Goal: Find contact information: Find contact information

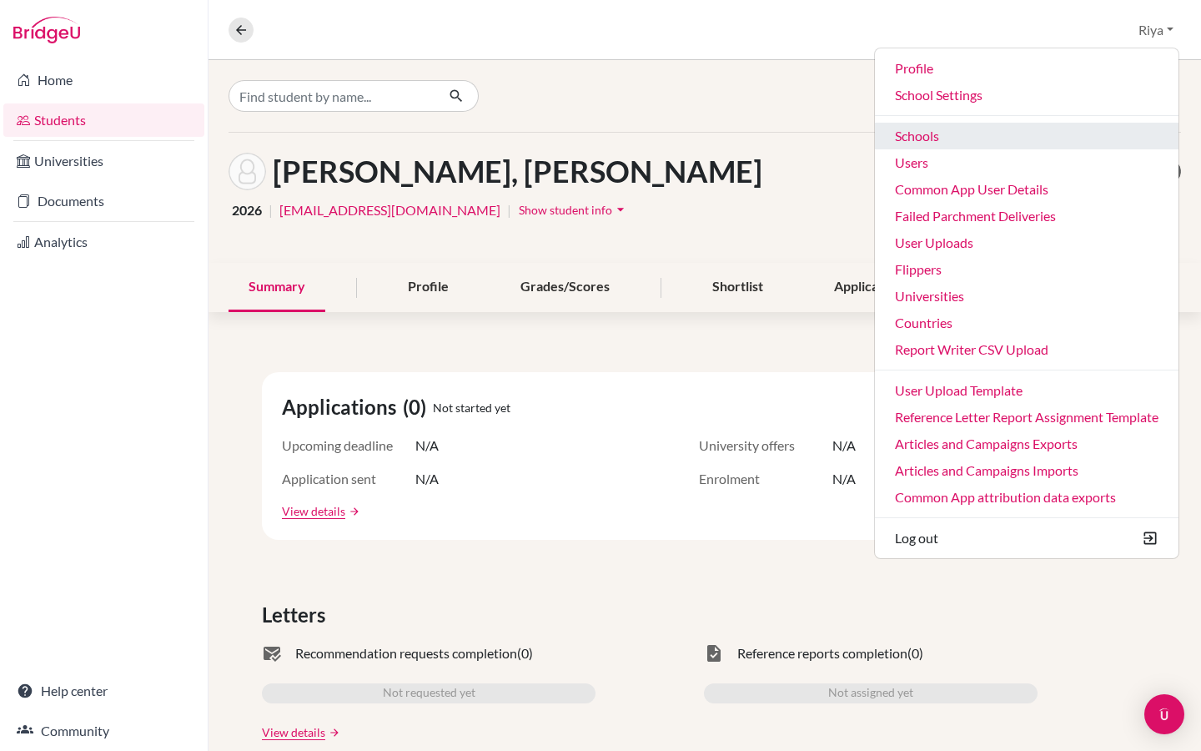
click at [919, 142] on link "Schools" at bounding box center [1027, 136] width 304 height 27
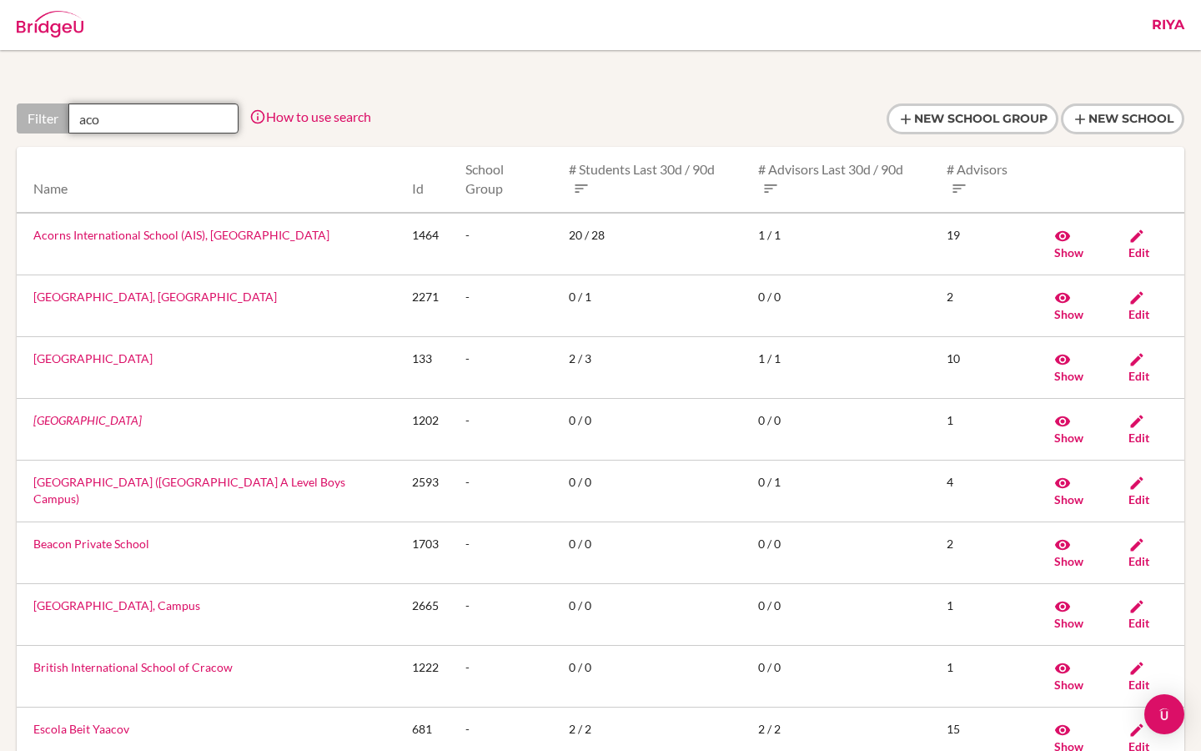
drag, startPoint x: 144, startPoint y: 118, endPoint x: 66, endPoint y: 118, distance: 78.4
click at [66, 118] on div "Filter aco" at bounding box center [128, 118] width 222 height 30
paste input "Acorns International School (AIS), Uganda"
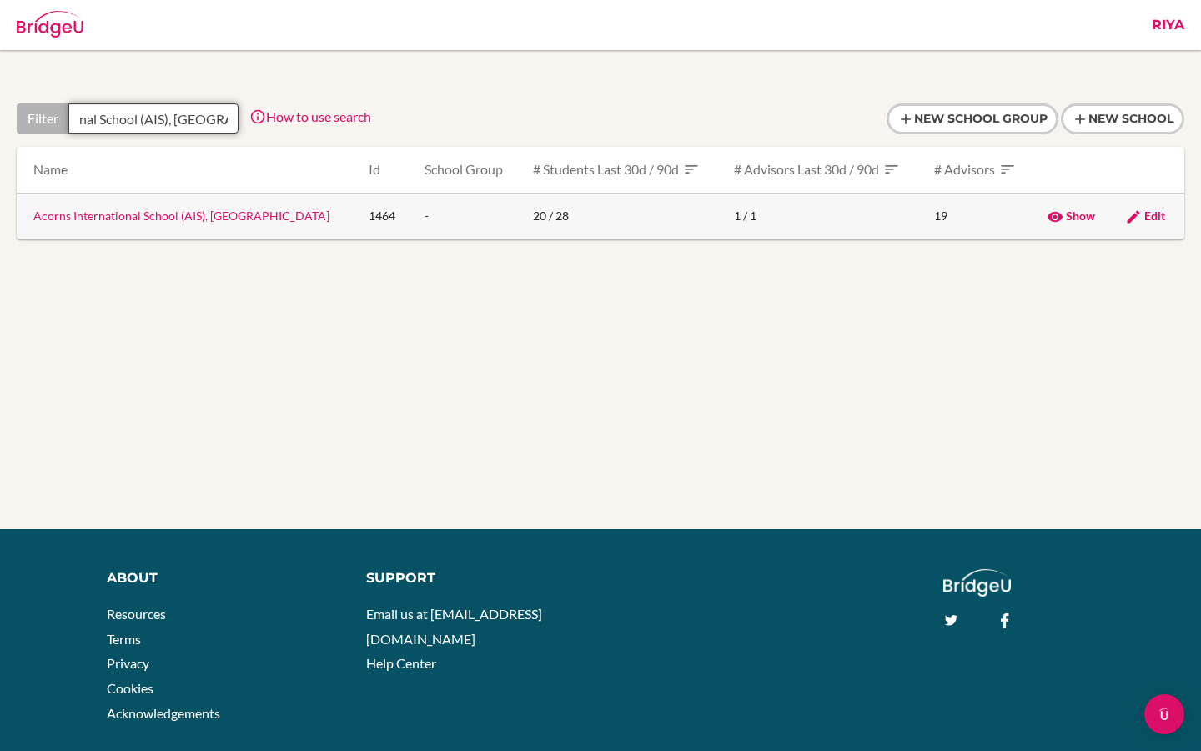
type input "Acorns International School (AIS), Uganda"
click at [152, 212] on link "Acorns International School (AIS), Uganda" at bounding box center [181, 216] width 296 height 14
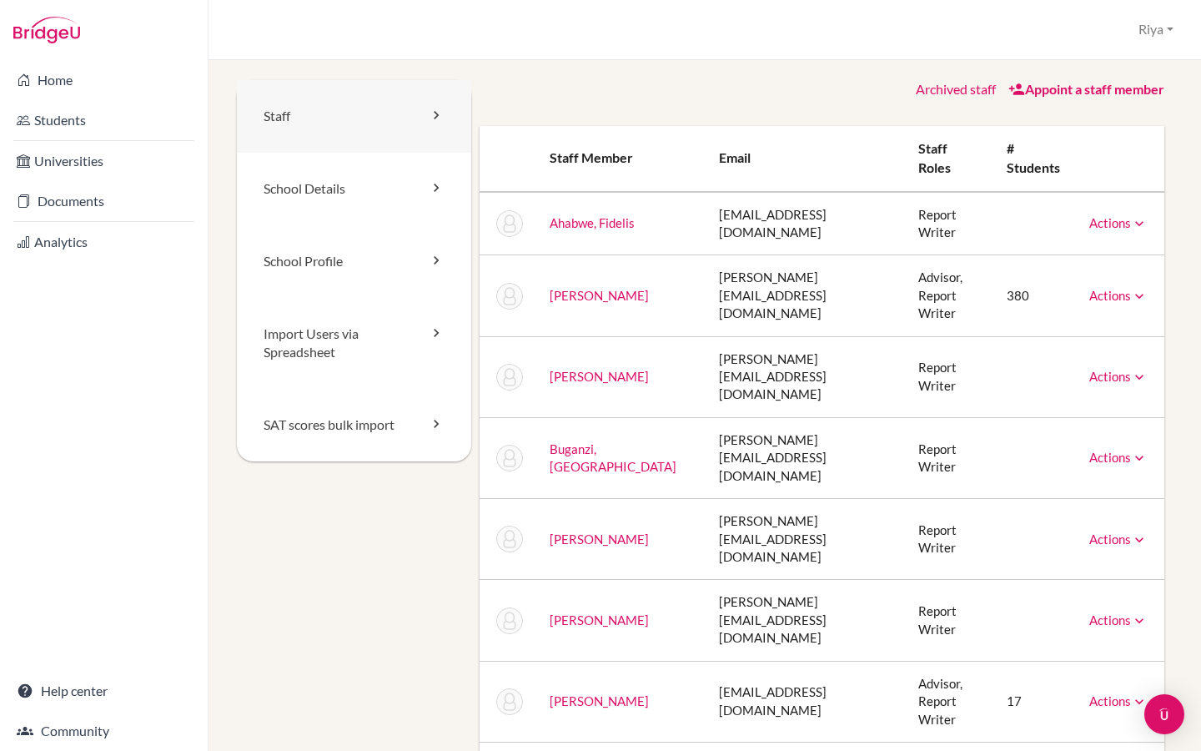
click at [340, 122] on link "Staff" at bounding box center [354, 116] width 234 height 73
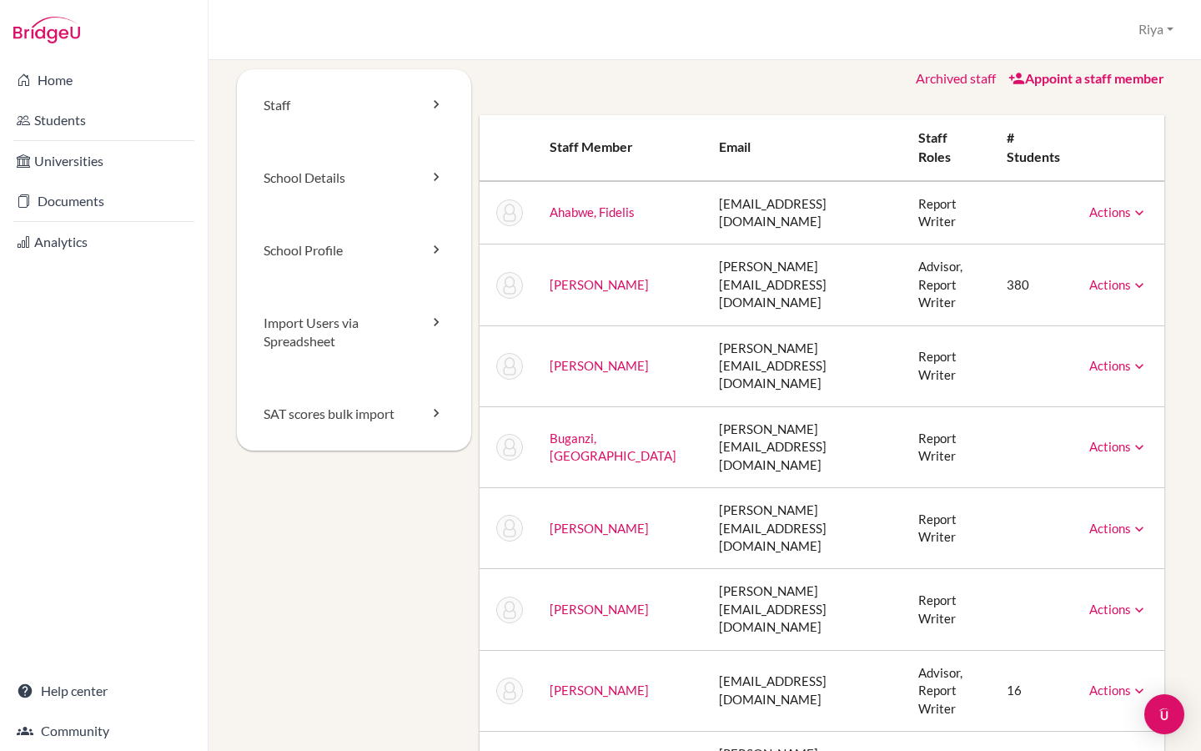
scroll to position [9, 0]
drag, startPoint x: 846, startPoint y: 272, endPoint x: 677, endPoint y: 269, distance: 169.4
click at [706, 269] on td "[PERSON_NAME][EMAIL_ADDRESS][DOMAIN_NAME]" at bounding box center [805, 286] width 199 height 81
click at [1108, 279] on link "Actions" at bounding box center [1119, 286] width 58 height 15
click at [1050, 246] on td "380" at bounding box center [1035, 286] width 83 height 81
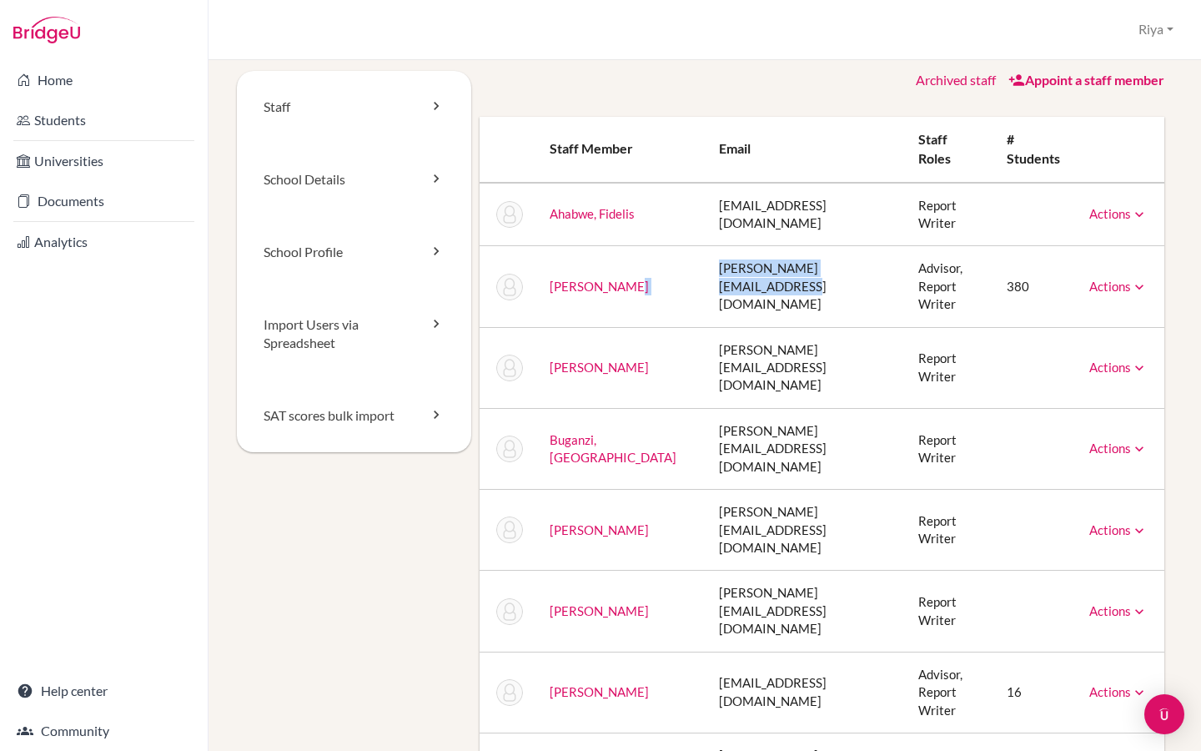
drag, startPoint x: 843, startPoint y: 268, endPoint x: 660, endPoint y: 267, distance: 182.7
click at [660, 267] on tr "Ainomugisha, Simon simon.ainomugisha@ais.ac.ug Advisor, Report Writer 380 Actio…" at bounding box center [823, 286] width 686 height 81
click at [660, 271] on td "[PERSON_NAME]" at bounding box center [621, 286] width 170 height 81
drag, startPoint x: 846, startPoint y: 271, endPoint x: 683, endPoint y: 270, distance: 163.5
click at [706, 270] on td "[PERSON_NAME][EMAIL_ADDRESS][DOMAIN_NAME]" at bounding box center [805, 286] width 199 height 81
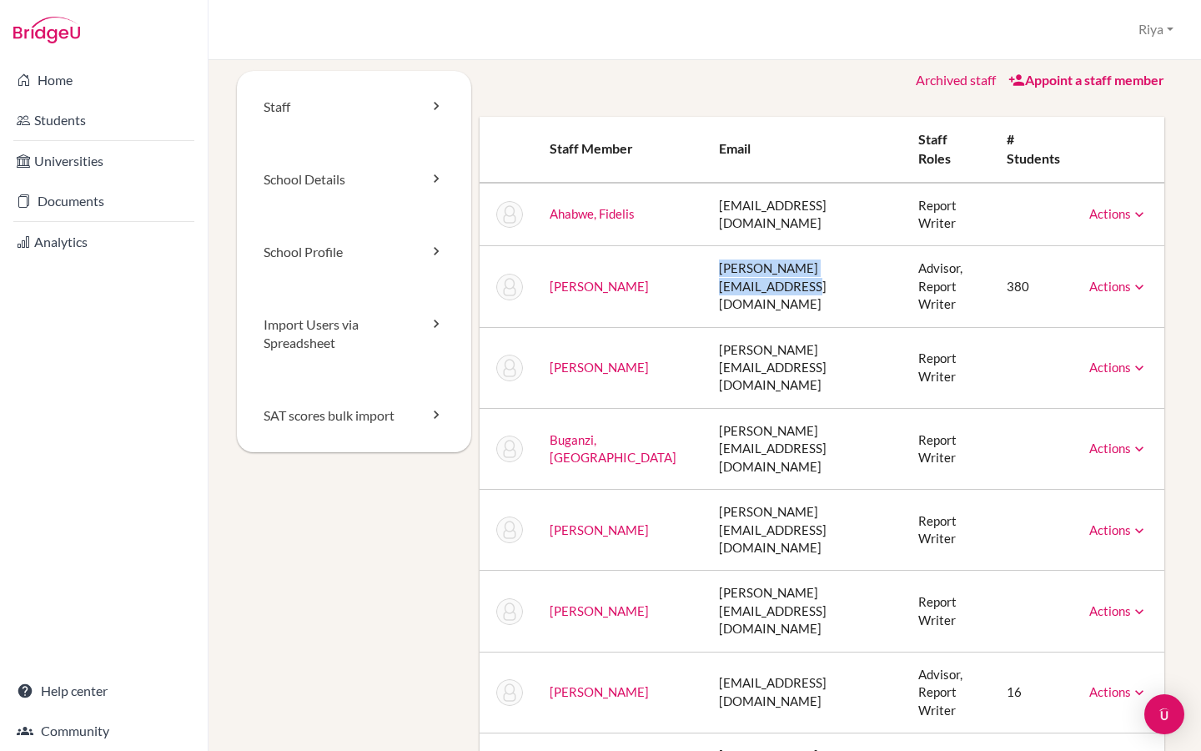
copy td "[PERSON_NAME][EMAIL_ADDRESS][DOMAIN_NAME]"
